Goal: Transaction & Acquisition: Purchase product/service

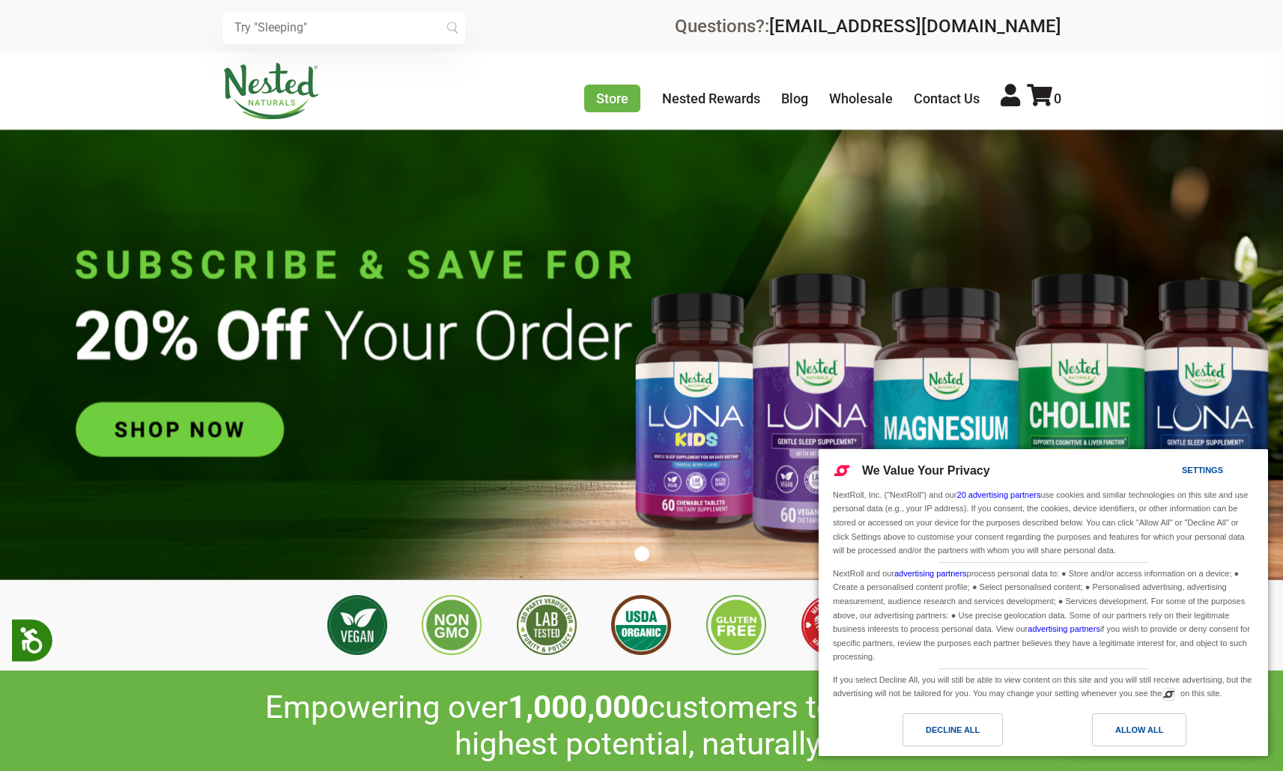
scroll to position [0, 263]
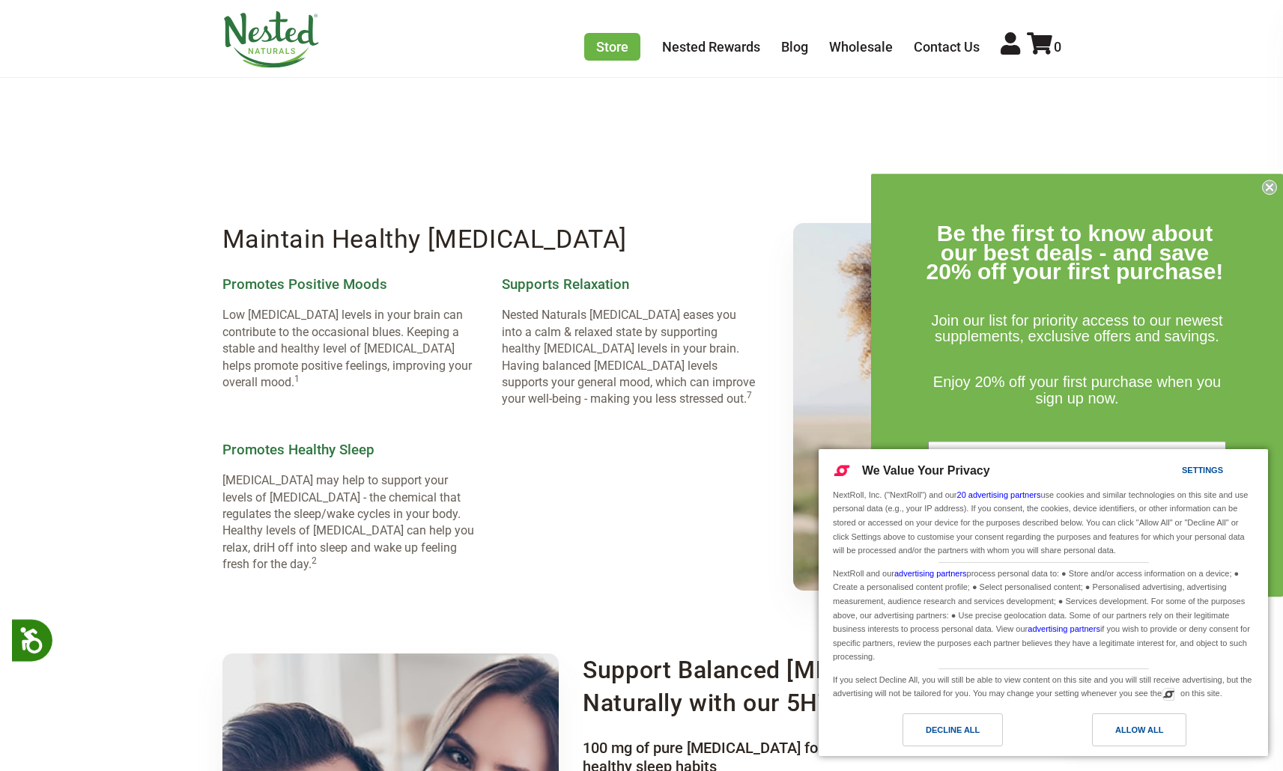
scroll to position [1543, 0]
